Goal: Find specific page/section: Find specific page/section

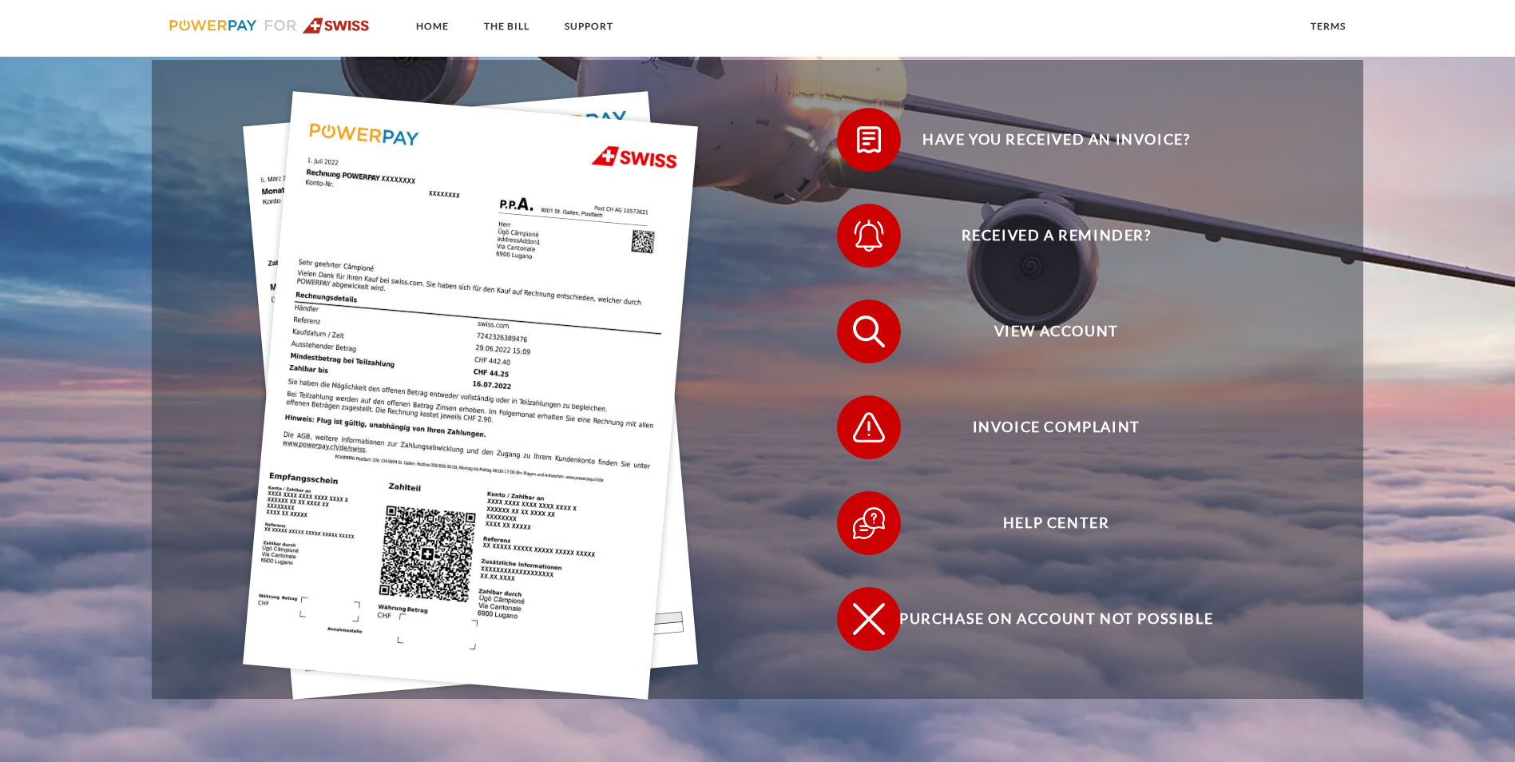
scroll to position [505, 0]
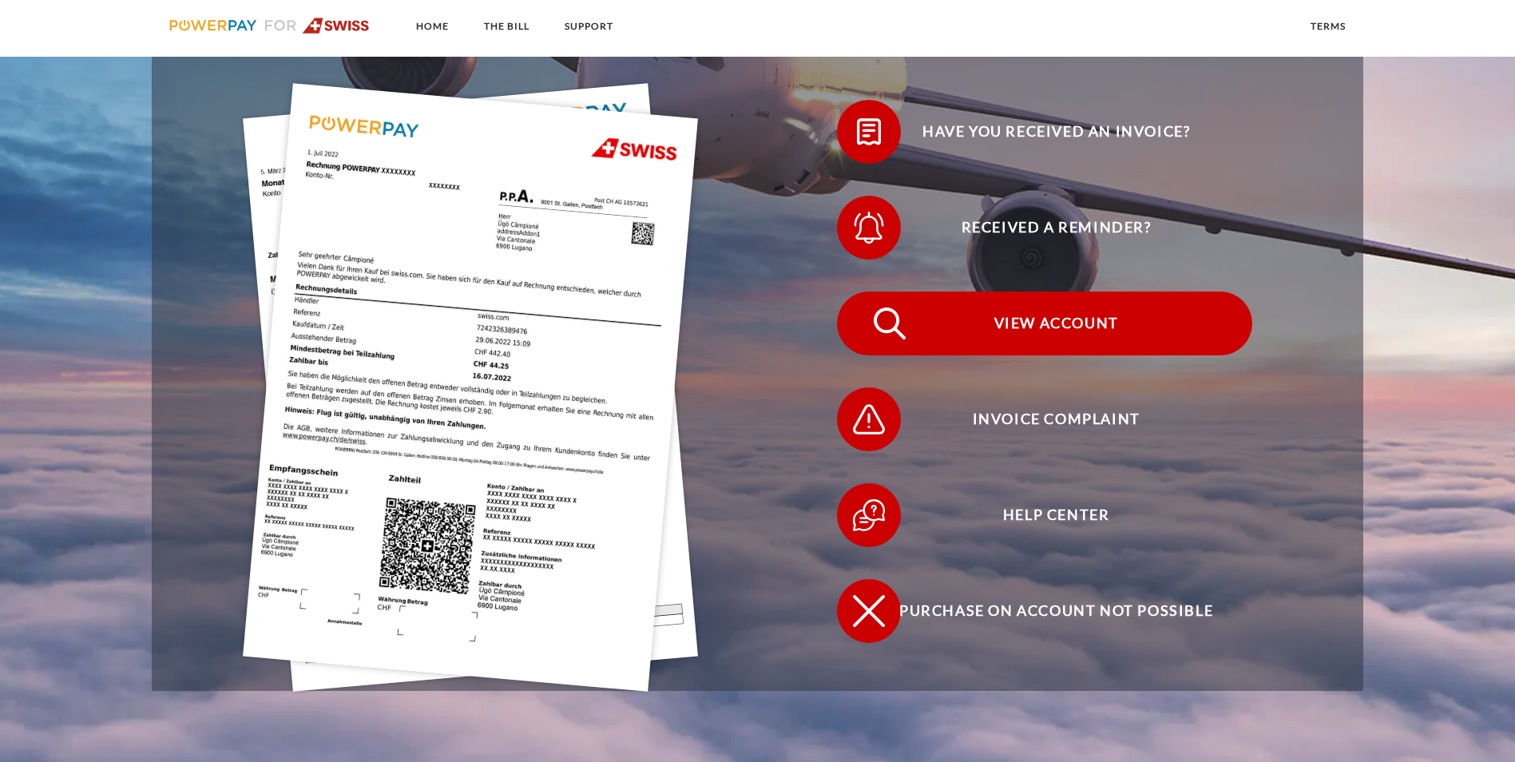
click at [860, 291] on span "View Account" at bounding box center [1055, 323] width 391 height 64
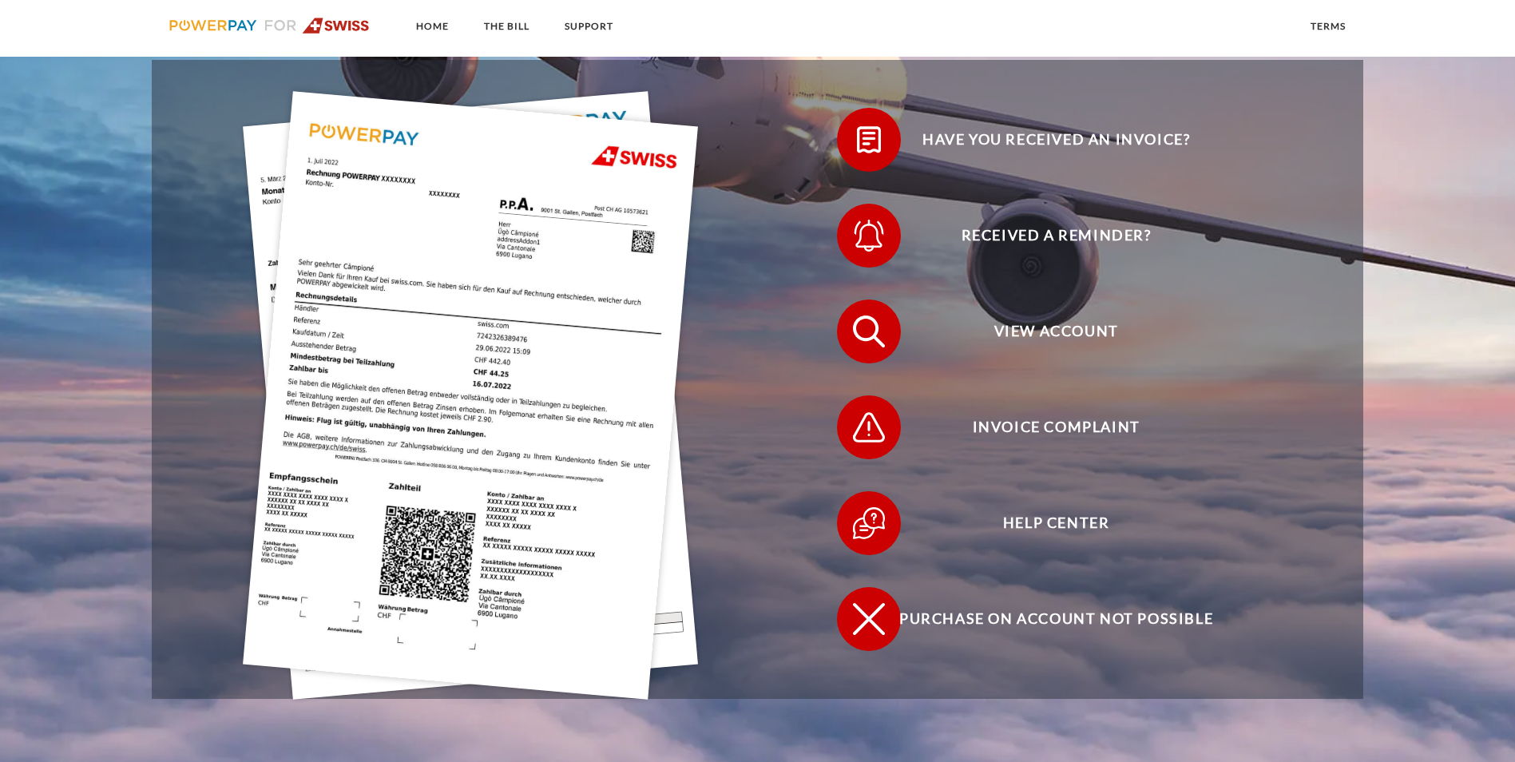
scroll to position [505, 0]
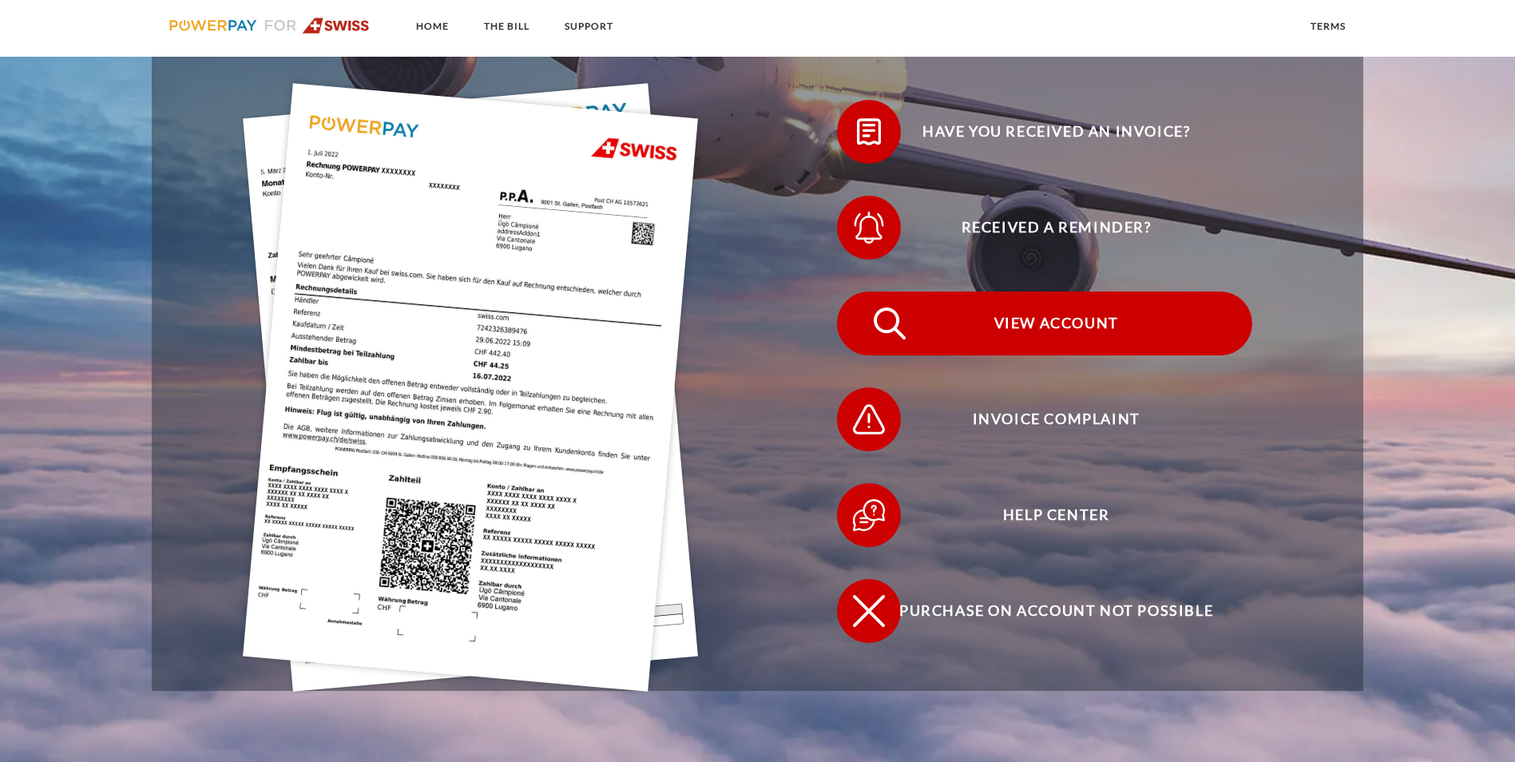
click at [860, 291] on span "View Account" at bounding box center [1055, 323] width 391 height 64
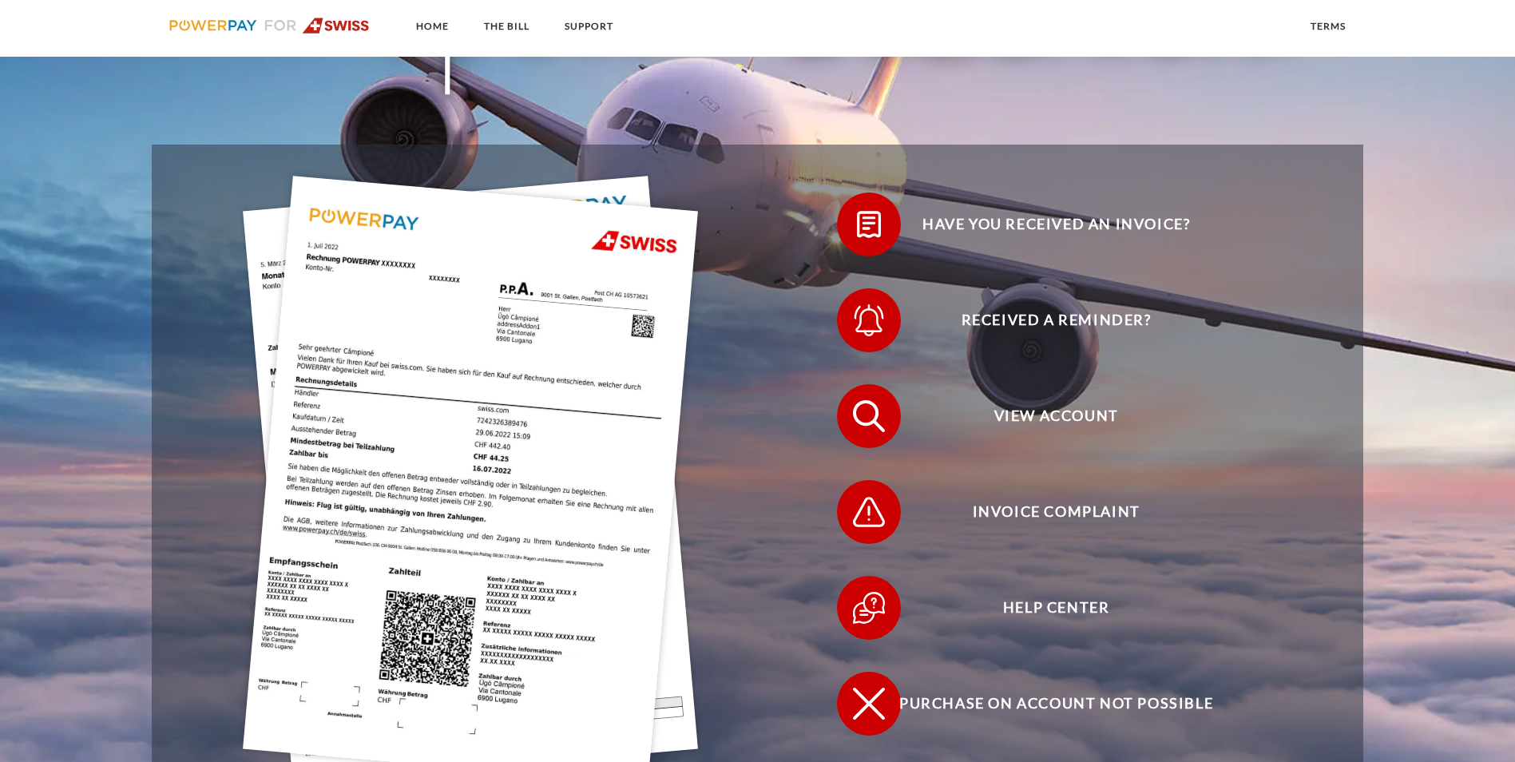
scroll to position [453, 0]
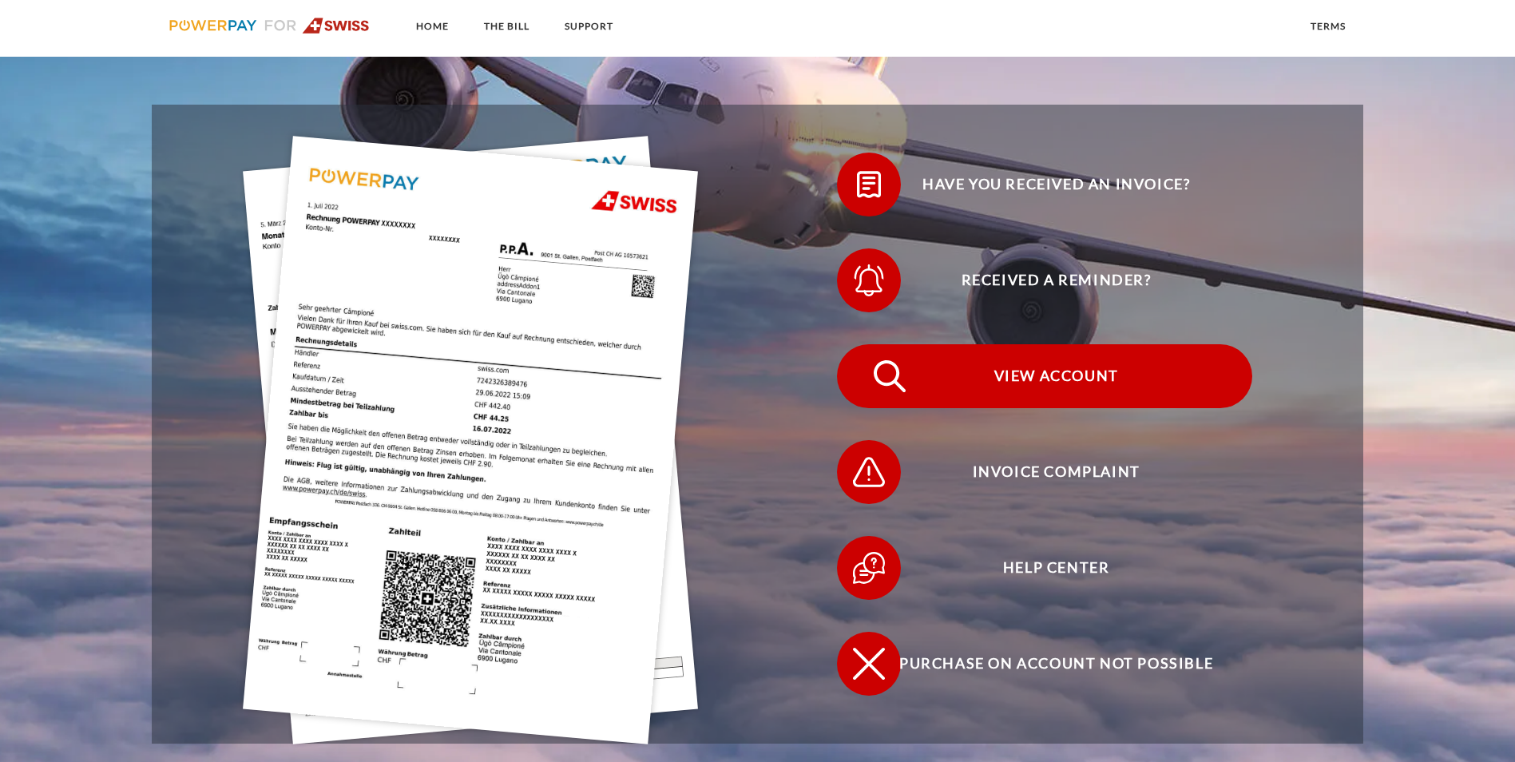
click at [860, 344] on span "View Account" at bounding box center [1055, 376] width 391 height 64
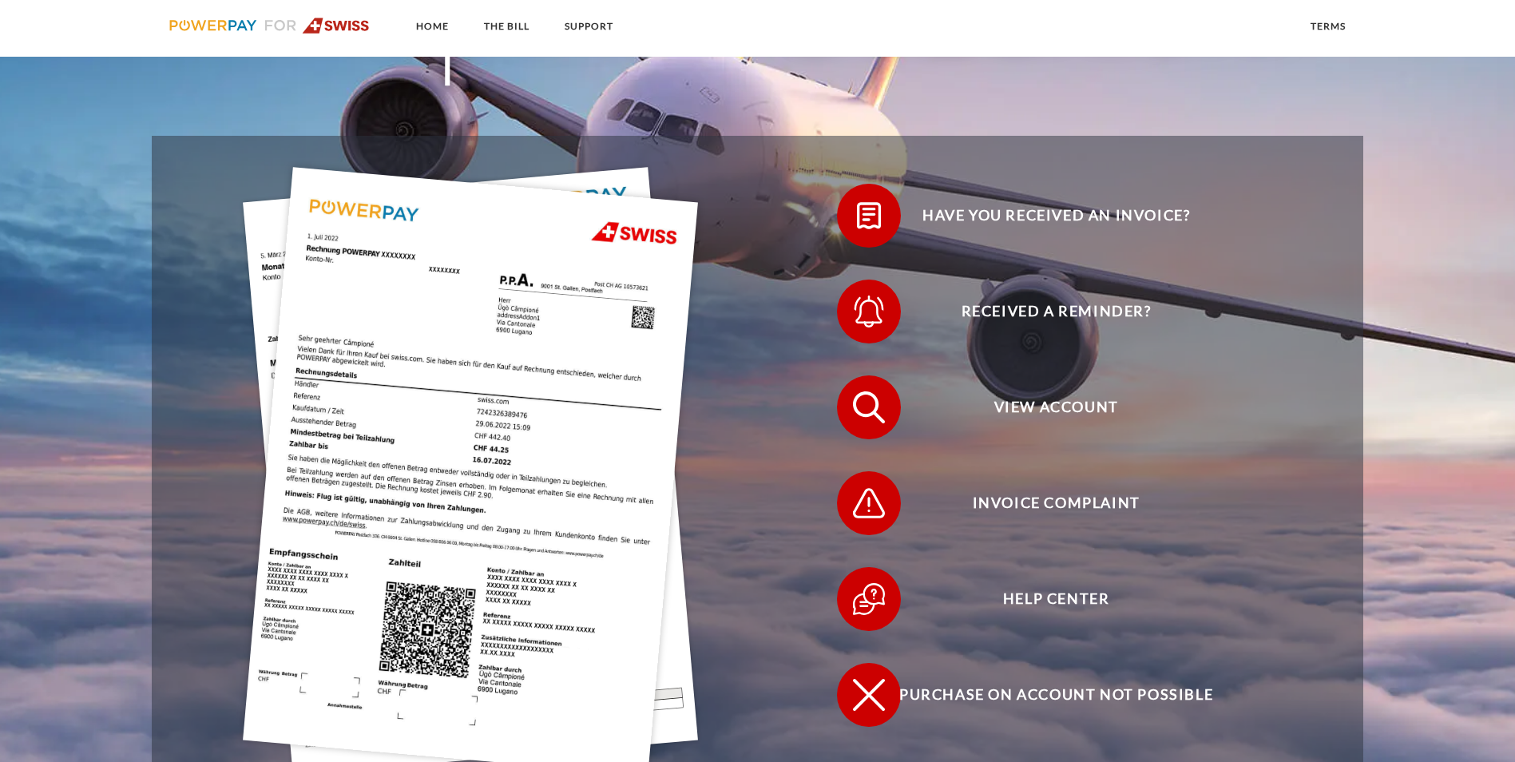
scroll to position [533, 0]
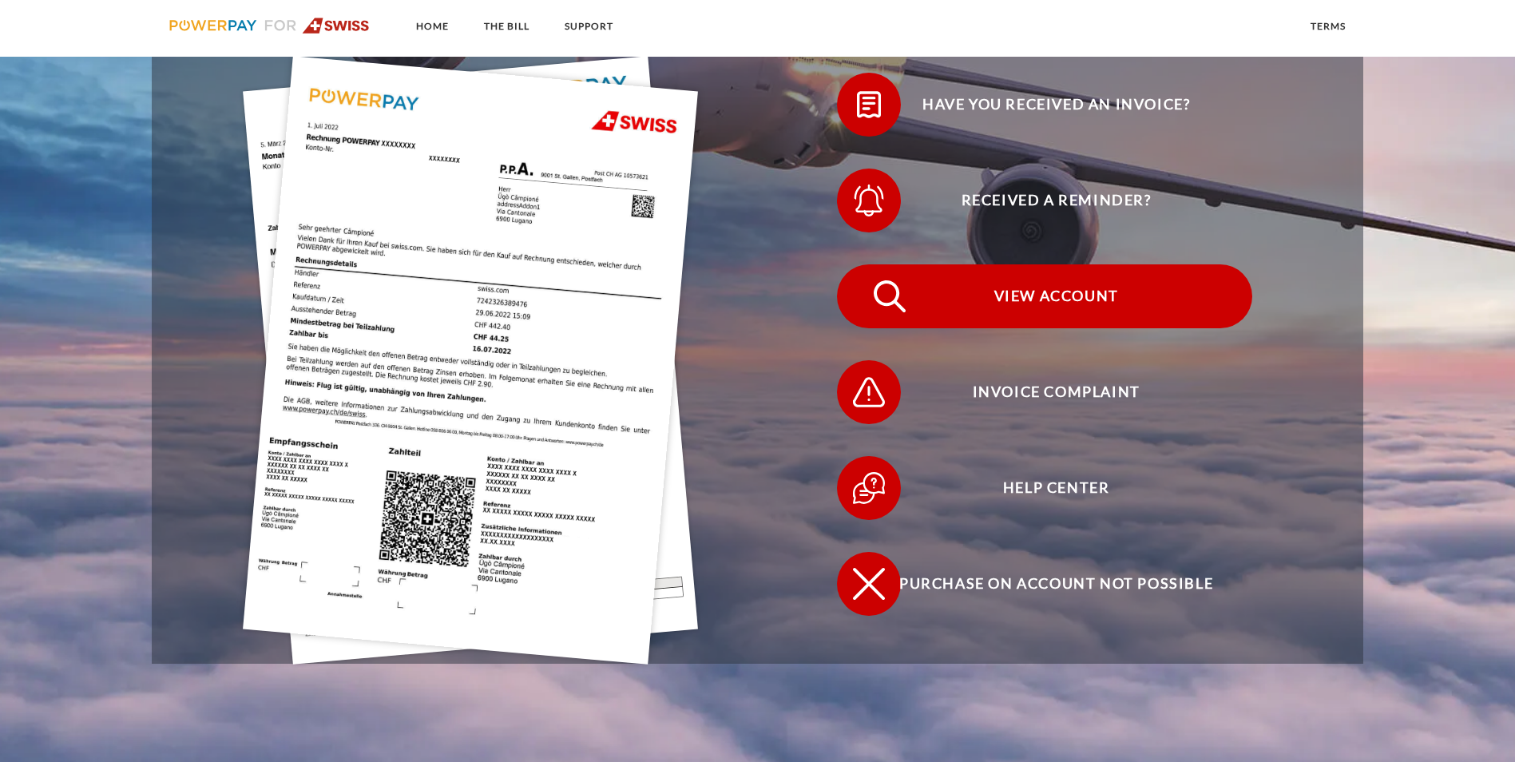
click at [860, 264] on span "View Account" at bounding box center [1055, 296] width 391 height 64
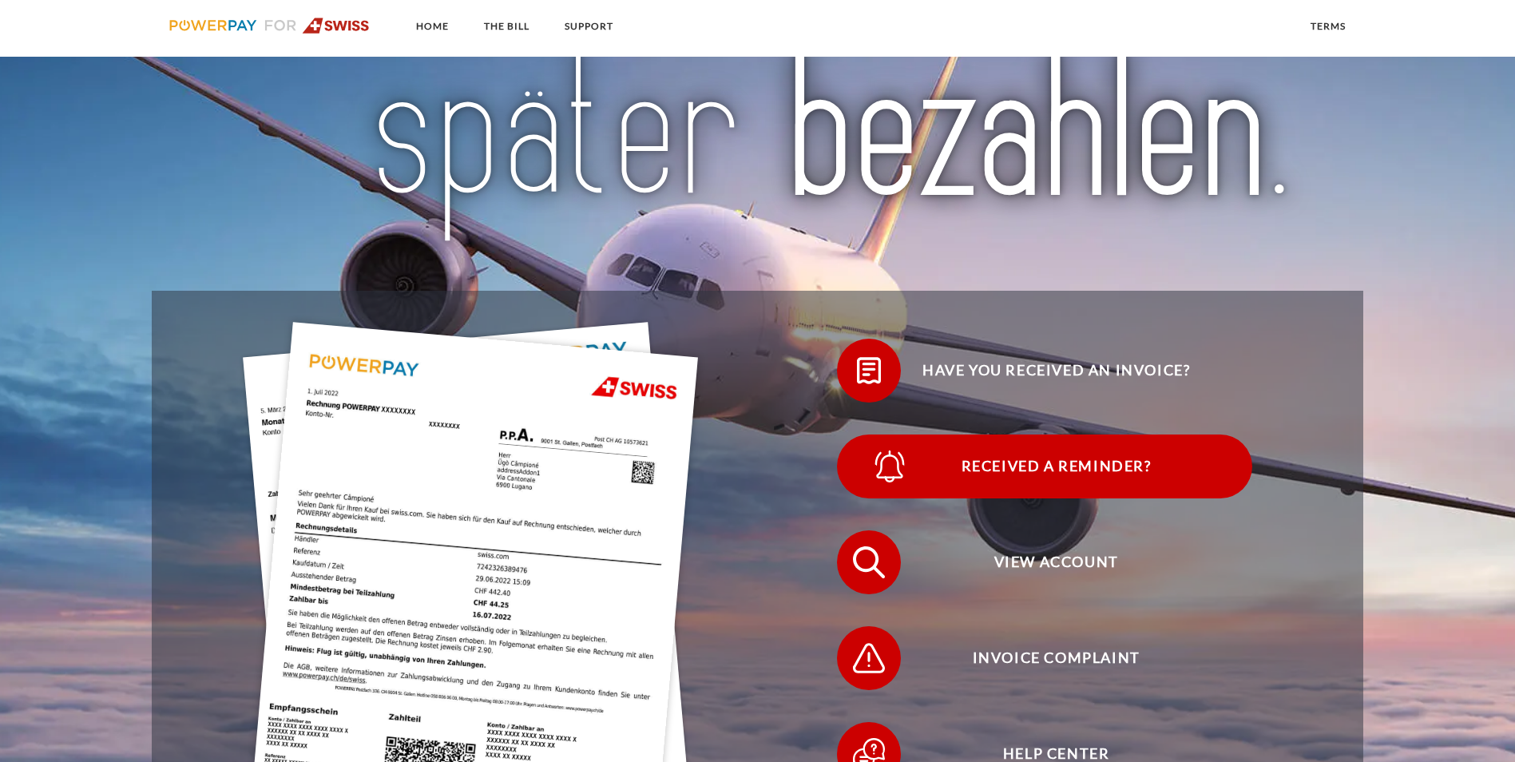
scroll to position [293, 0]
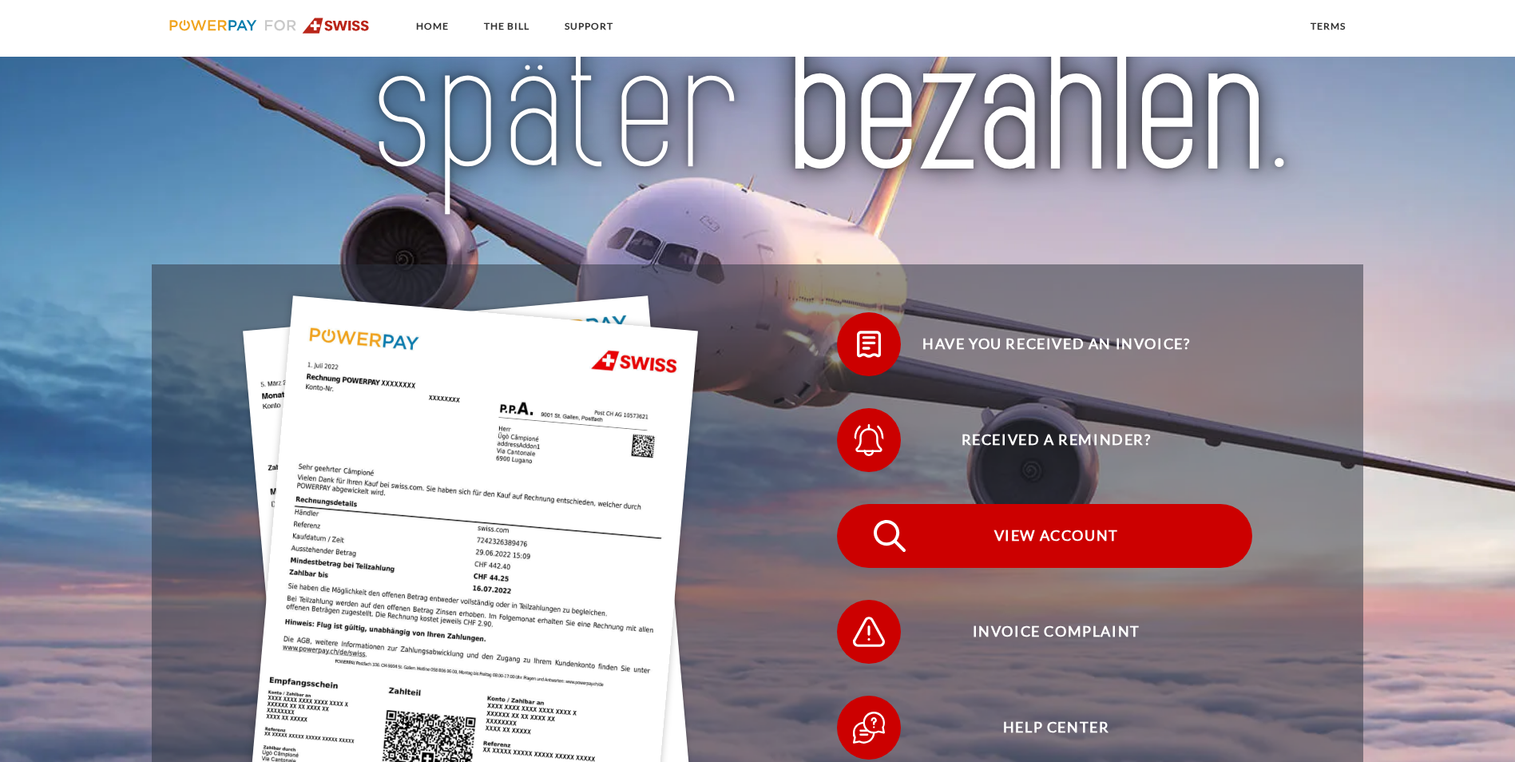
click at [860, 504] on span "View Account" at bounding box center [1055, 536] width 391 height 64
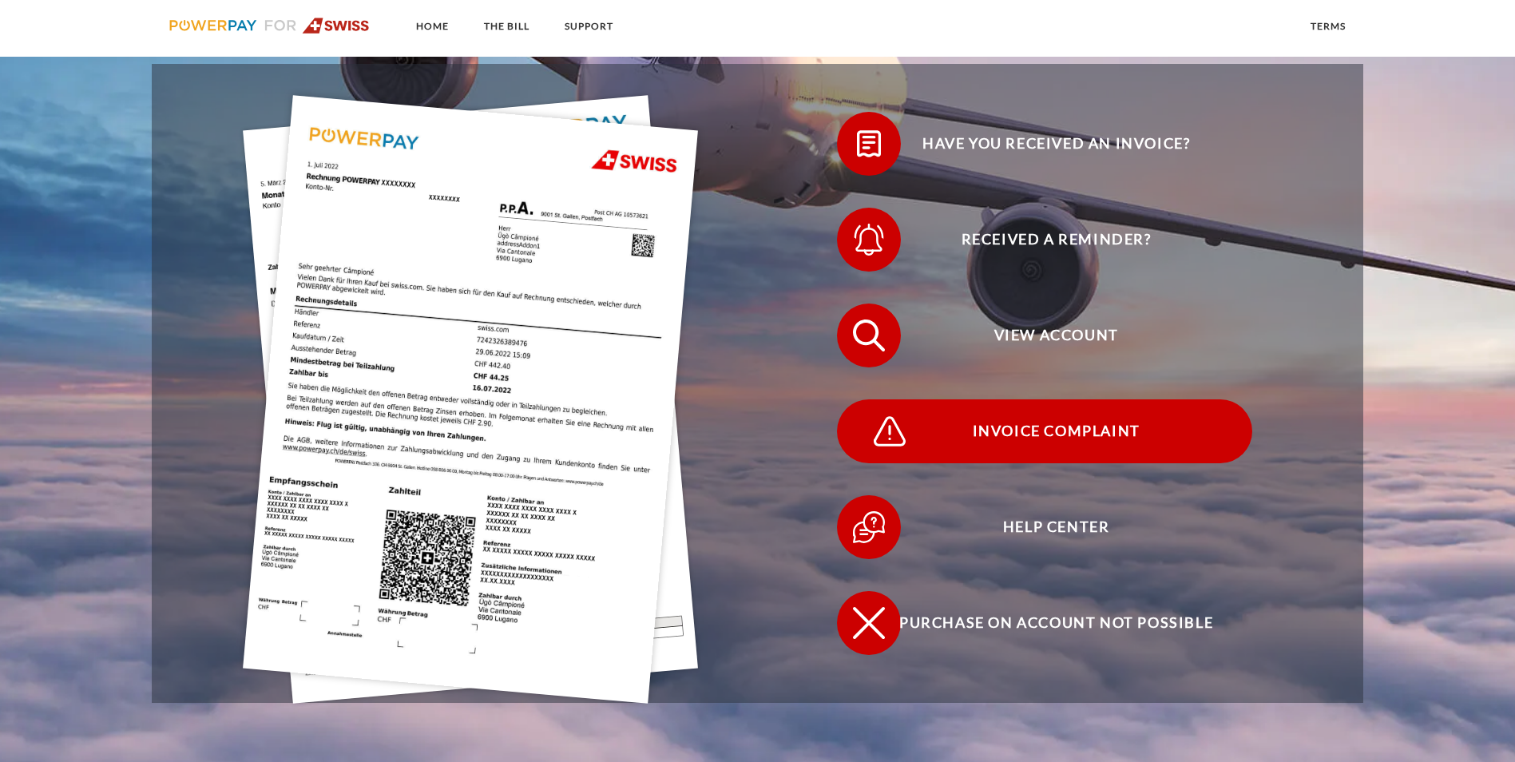
scroll to position [346, 0]
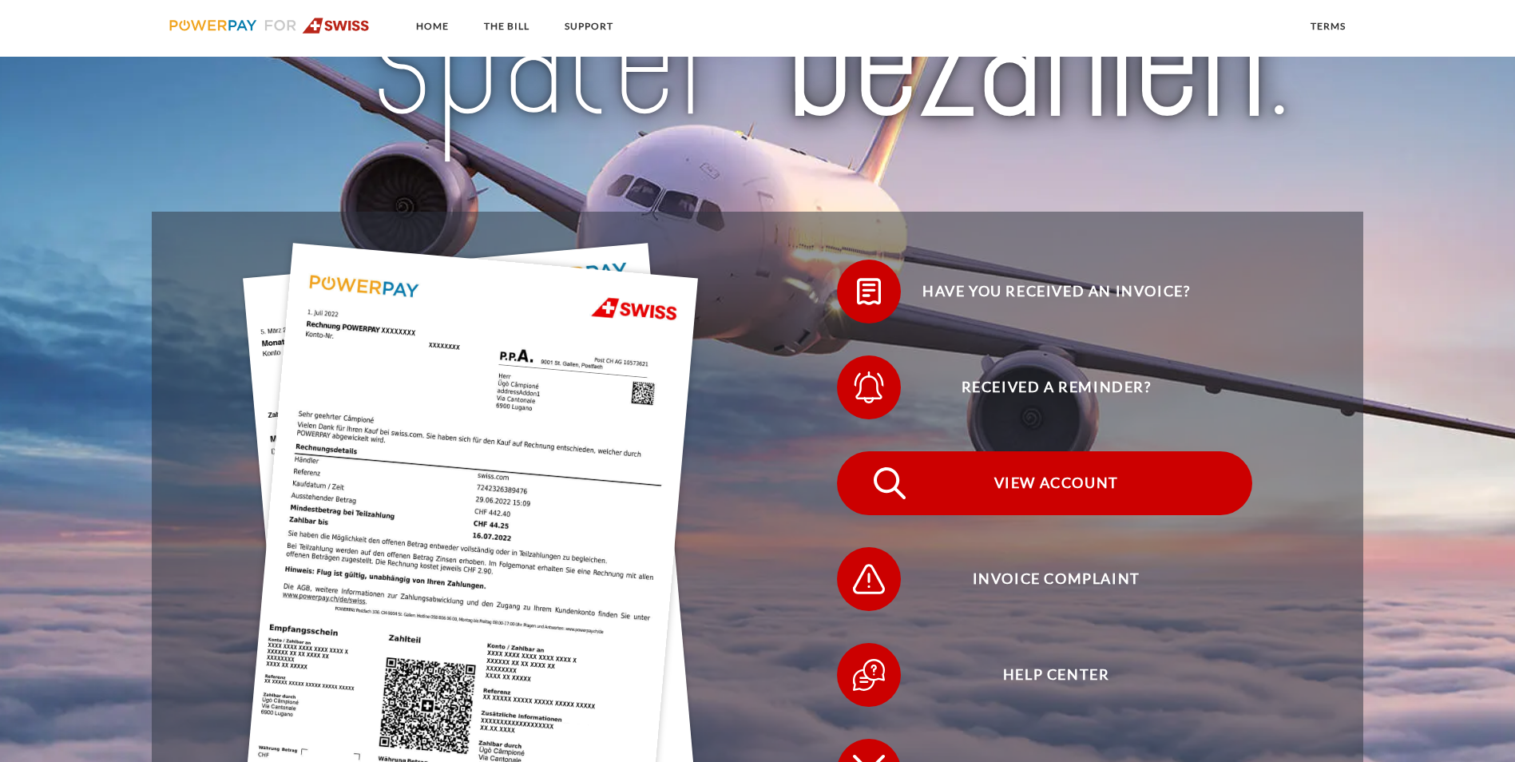
click at [860, 451] on span "View Account" at bounding box center [1055, 483] width 391 height 64
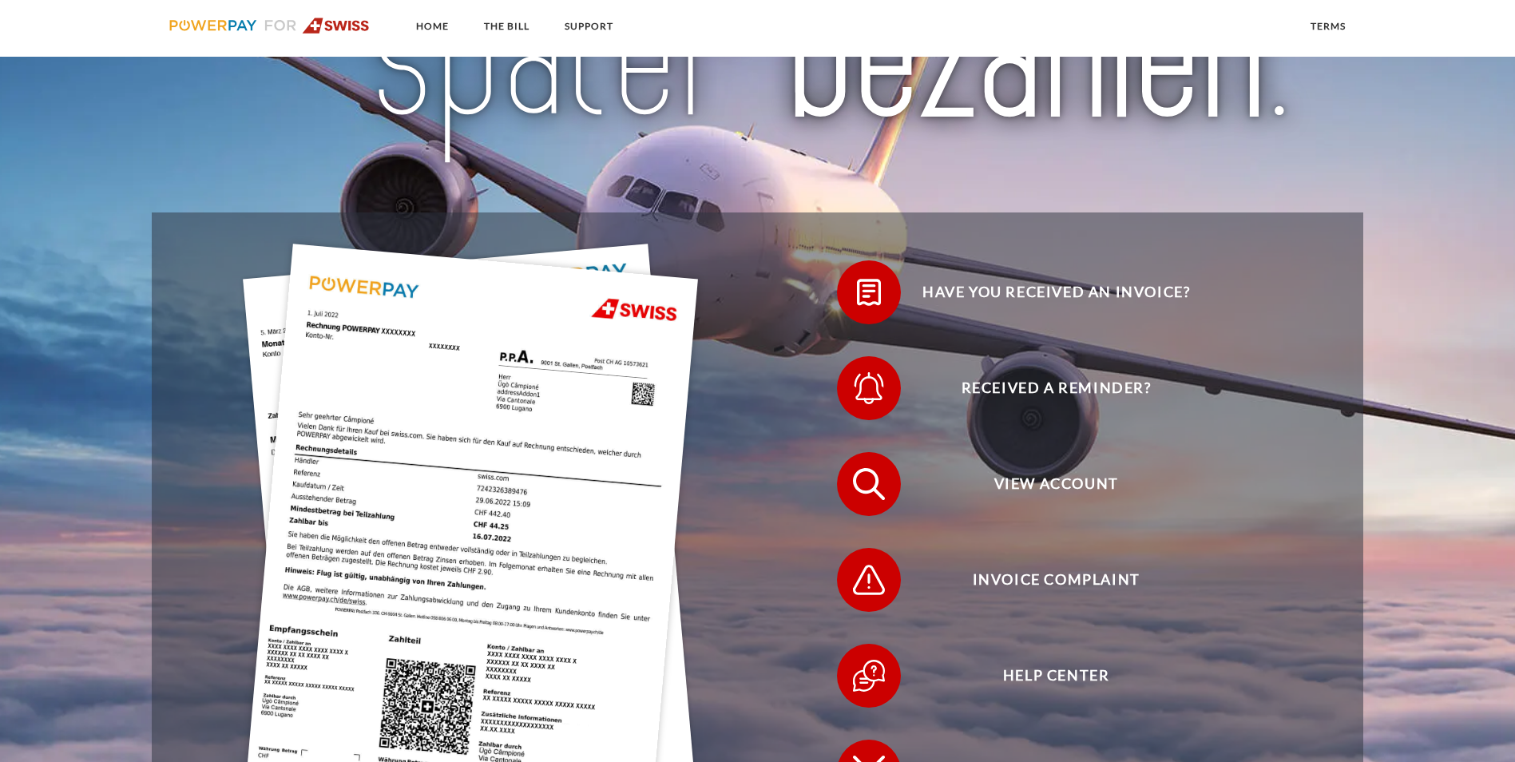
scroll to position [346, 0]
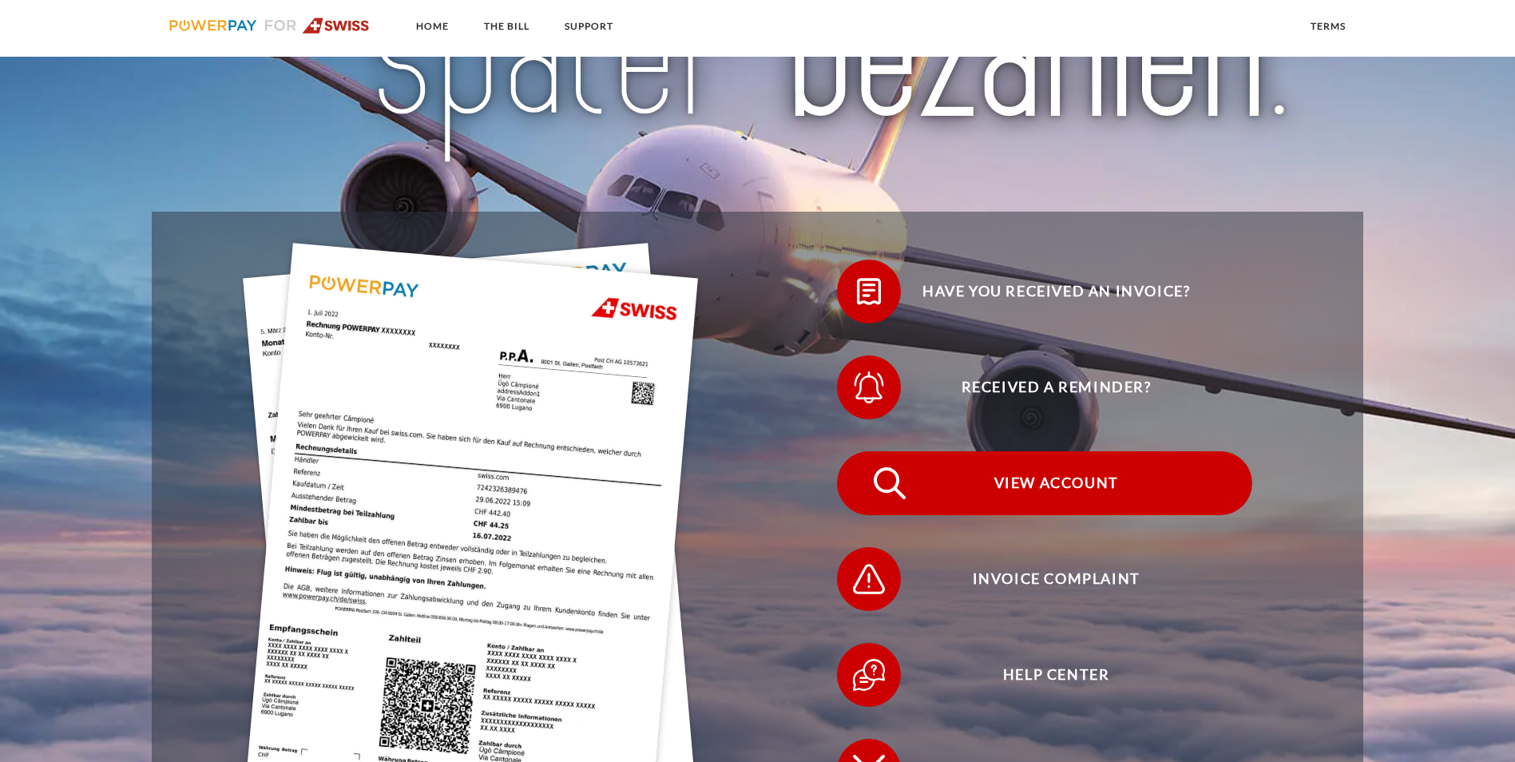
click at [860, 451] on span "View Account" at bounding box center [1055, 483] width 391 height 64
